Goal: Contribute content: Contribute content

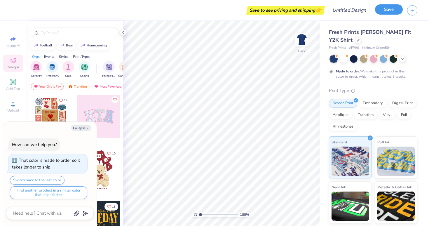
click at [389, 8] on button "Save" at bounding box center [389, 9] width 28 height 10
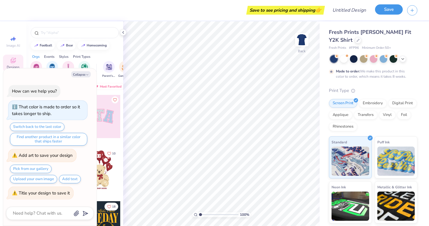
click at [388, 9] on button "Save" at bounding box center [389, 9] width 28 height 10
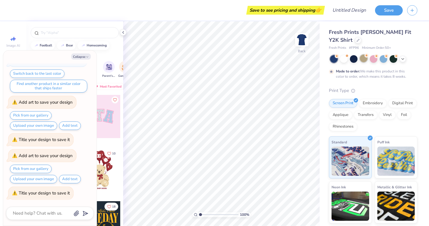
click at [364, 60] on div at bounding box center [364, 59] width 8 height 8
click at [388, 8] on button "Save" at bounding box center [389, 9] width 28 height 10
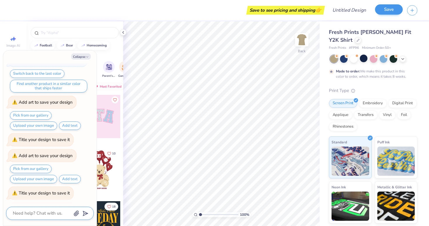
scroll to position [89, 0]
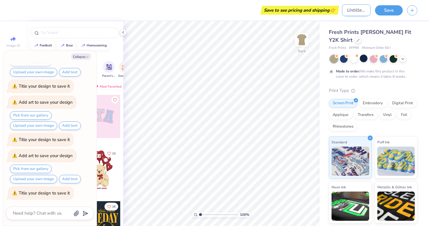
type textarea "x"
click at [357, 12] on input "Design Title" at bounding box center [356, 10] width 29 height 12
type input "b"
type textarea "x"
type input "br"
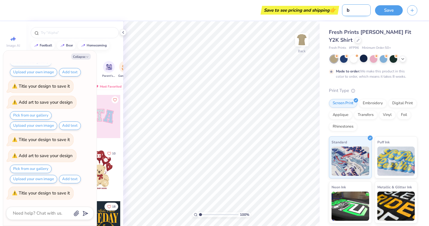
type textarea "x"
type input "bru"
type textarea "x"
type input "bruh"
type textarea "x"
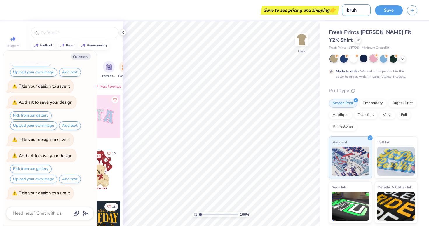
type input "bruh"
click at [373, 56] on div at bounding box center [374, 59] width 8 height 8
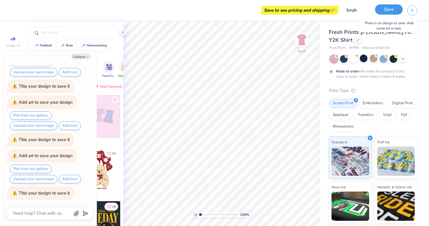
click at [390, 10] on button "Save" at bounding box center [389, 9] width 28 height 10
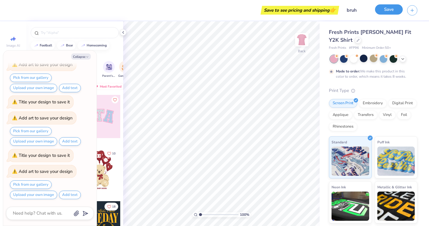
click at [382, 13] on button "Save" at bounding box center [389, 9] width 28 height 10
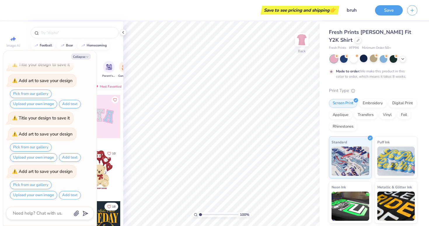
click at [111, 114] on div at bounding box center [98, 116] width 43 height 43
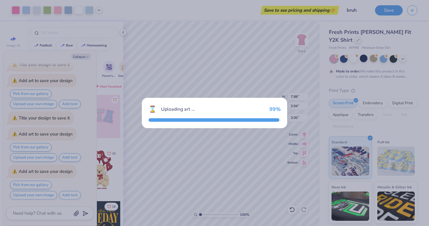
scroll to position [222, 0]
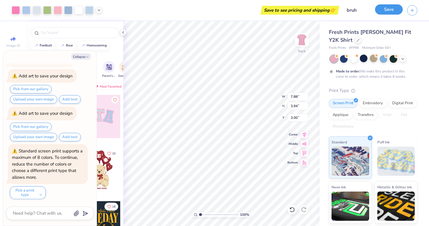
click at [384, 11] on button "Save" at bounding box center [389, 9] width 28 height 10
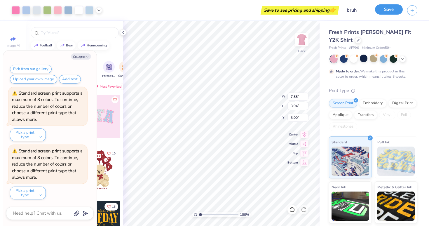
click at [391, 15] on div "Save" at bounding box center [389, 10] width 28 height 10
click at [390, 8] on button "Save" at bounding box center [389, 9] width 28 height 10
click at [382, 155] on img at bounding box center [396, 161] width 38 height 29
click at [381, 163] on img at bounding box center [396, 161] width 38 height 29
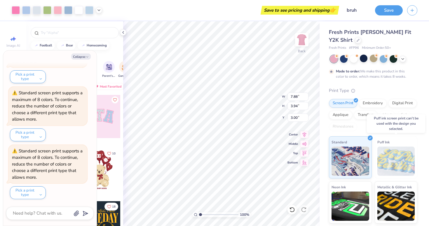
click at [381, 163] on img at bounding box center [396, 161] width 38 height 29
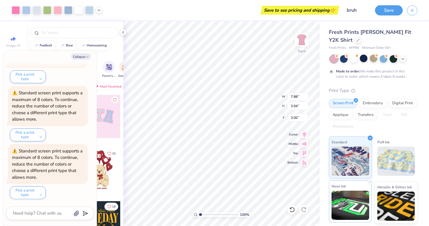
click at [352, 191] on img at bounding box center [351, 205] width 38 height 29
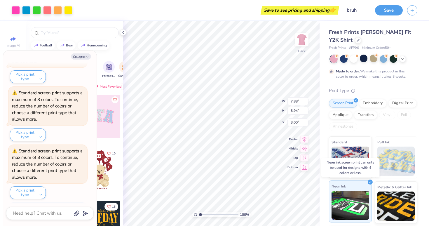
scroll to position [489, 0]
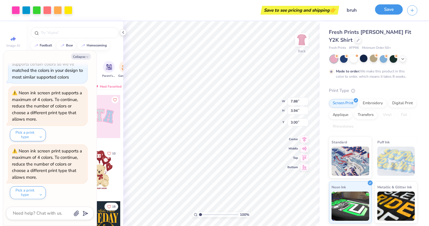
click at [393, 12] on button "Save" at bounding box center [389, 9] width 28 height 10
type textarea "x"
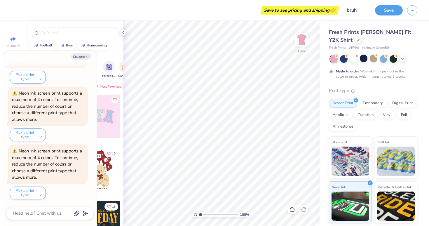
click at [104, 173] on div at bounding box center [98, 169] width 43 height 43
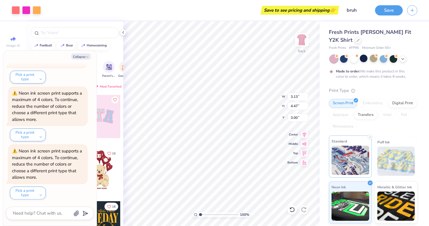
click at [347, 163] on img at bounding box center [351, 160] width 38 height 29
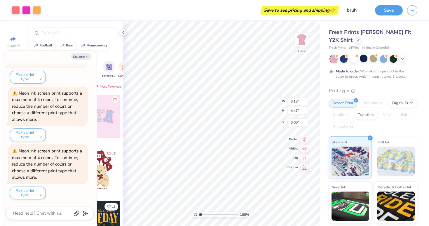
scroll to position [583, 0]
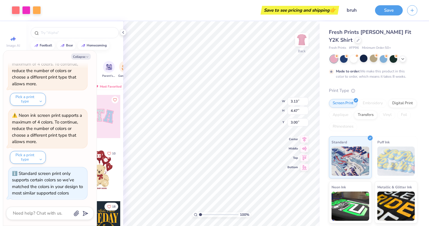
click at [357, 135] on div "Print Type Screen Print Embroidery Digital Print Applique Transfers Vinyl Foil …" at bounding box center [373, 177] width 88 height 181
click at [353, 150] on img at bounding box center [351, 160] width 38 height 29
click at [383, 11] on button "Save" at bounding box center [389, 9] width 28 height 10
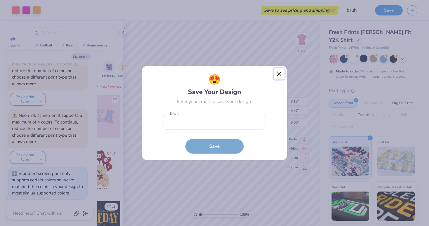
click at [280, 72] on button "Close" at bounding box center [279, 73] width 11 height 11
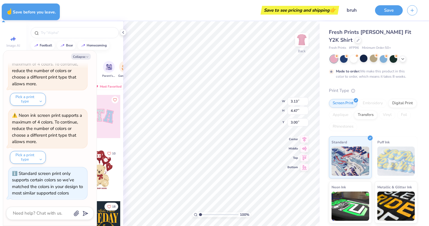
type textarea "x"
